Goal: Complete application form: Complete application form

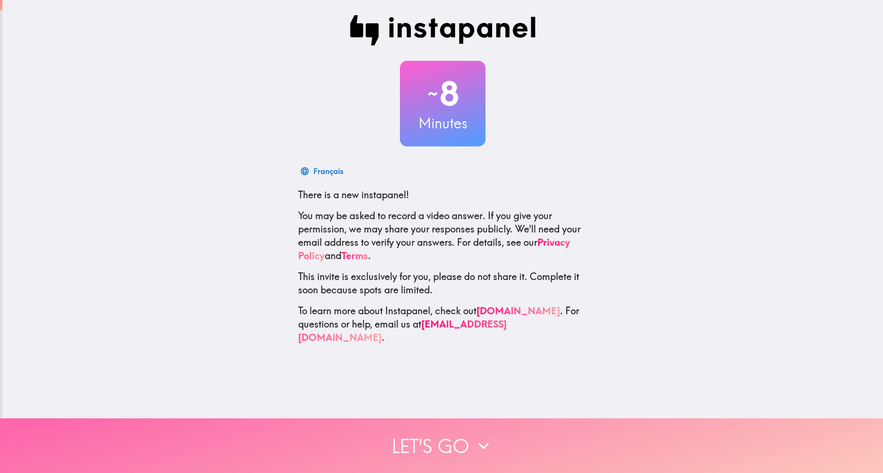
click at [428, 444] on button "Let's go" at bounding box center [441, 445] width 883 height 55
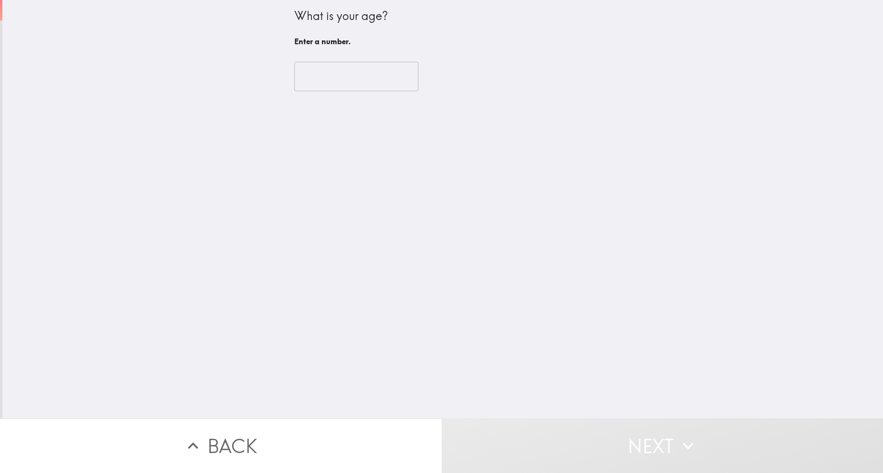
click at [361, 73] on input "number" at bounding box center [356, 76] width 124 height 29
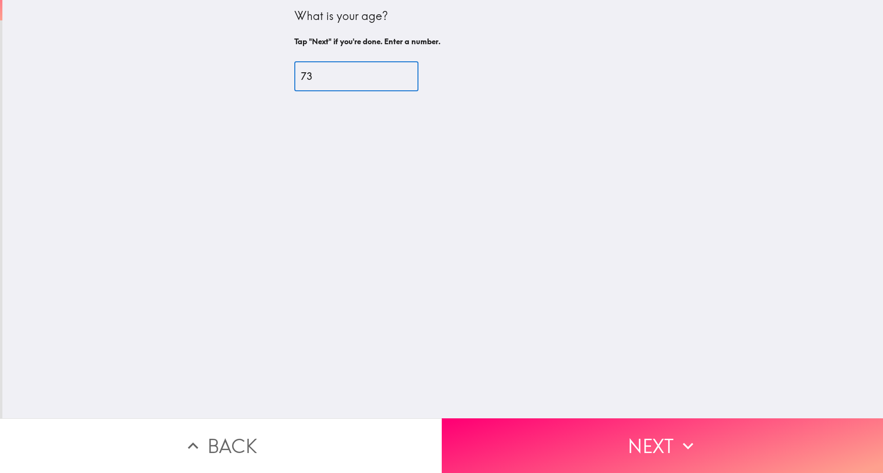
type input "73"
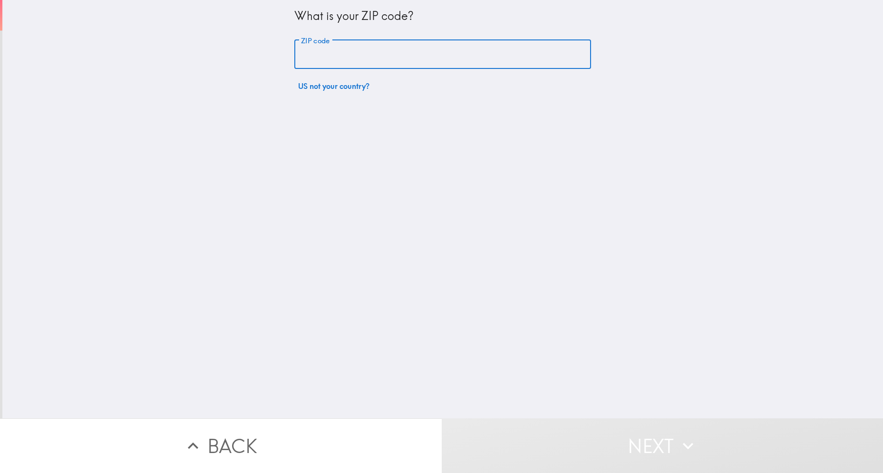
click at [355, 52] on input "ZIP code" at bounding box center [442, 54] width 297 height 29
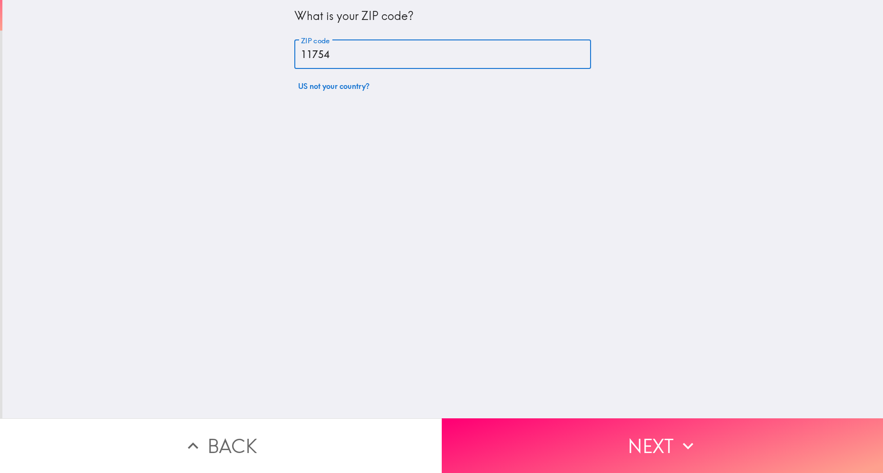
type input "11754"
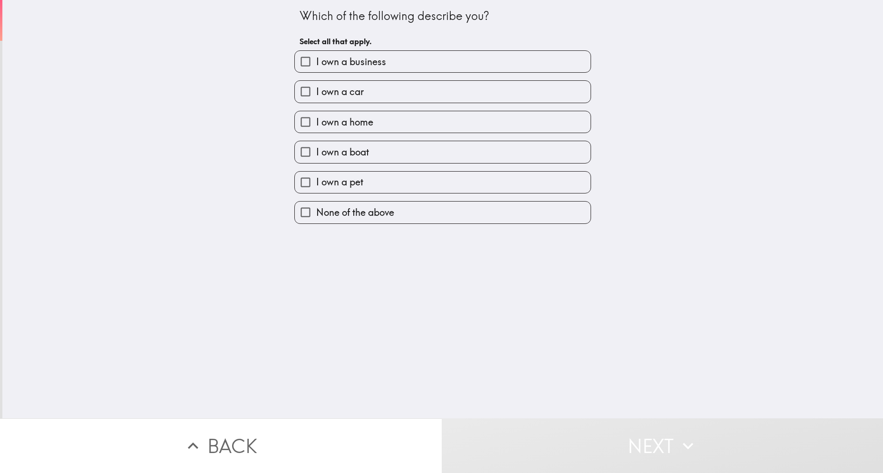
click at [356, 92] on span "I own a car" at bounding box center [340, 91] width 48 height 13
click at [316, 92] on input "I own a car" at bounding box center [305, 91] width 21 height 21
checkbox input "true"
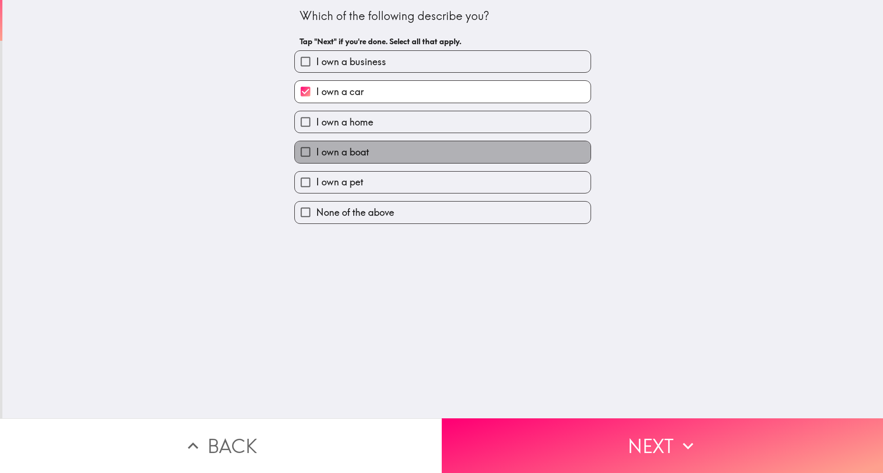
click at [360, 149] on span "I own a boat" at bounding box center [342, 151] width 53 height 13
click at [316, 149] on input "I own a boat" at bounding box center [305, 151] width 21 height 21
checkbox input "true"
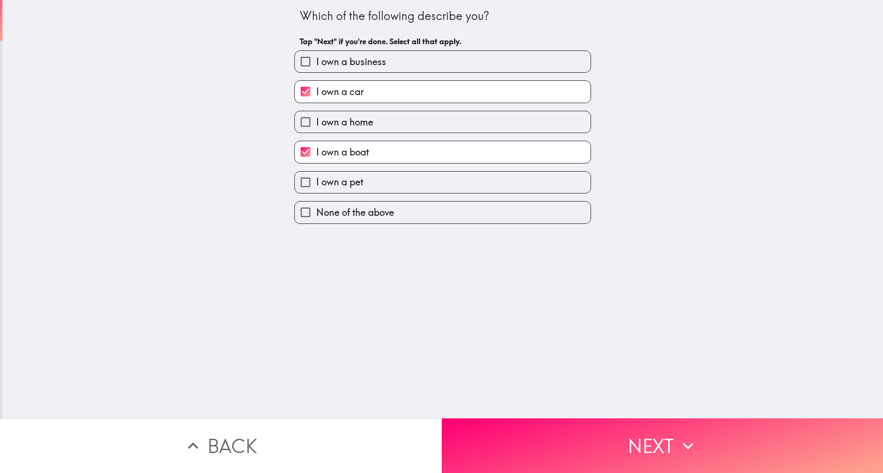
click at [371, 179] on label "I own a pet" at bounding box center [443, 182] width 296 height 21
click at [316, 179] on input "I own a pet" at bounding box center [305, 182] width 21 height 21
checkbox input "true"
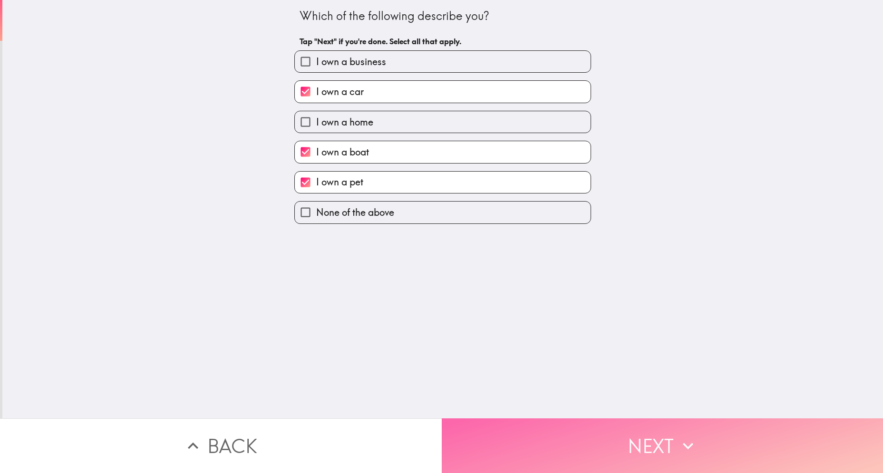
click at [471, 435] on button "Next" at bounding box center [663, 445] width 442 height 55
